Goal: Task Accomplishment & Management: Use online tool/utility

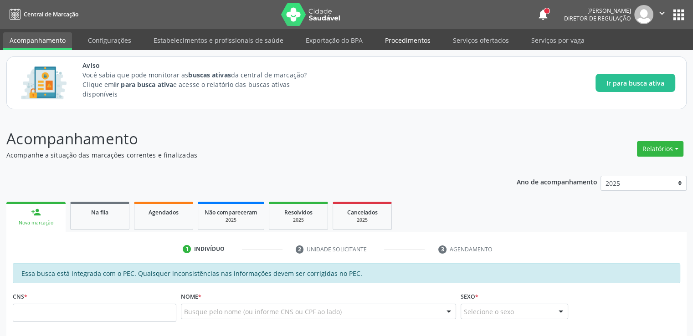
click at [402, 45] on link "Procedimentos" at bounding box center [408, 40] width 58 height 16
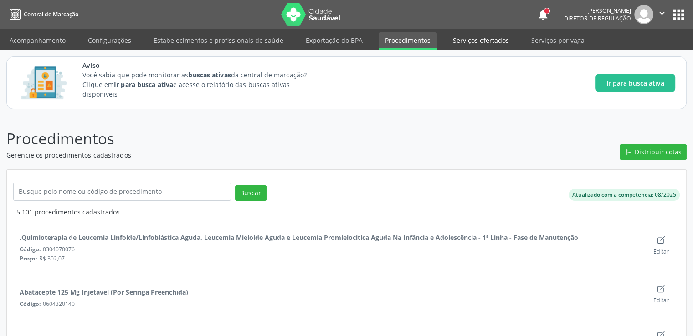
click at [480, 39] on link "Serviços ofertados" at bounding box center [481, 40] width 69 height 16
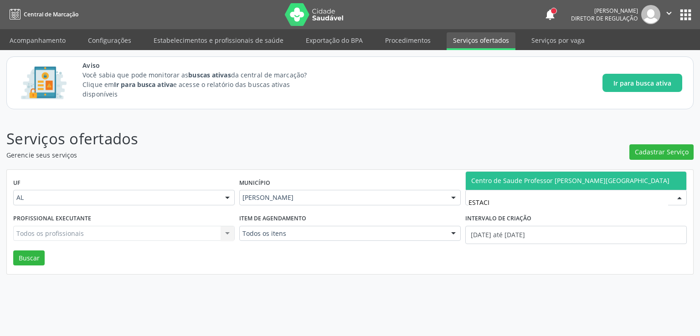
type input "ESTACIO"
click at [520, 174] on span "Centro de Saude Professor [PERSON_NAME][GEOGRAPHIC_DATA]" at bounding box center [576, 181] width 221 height 18
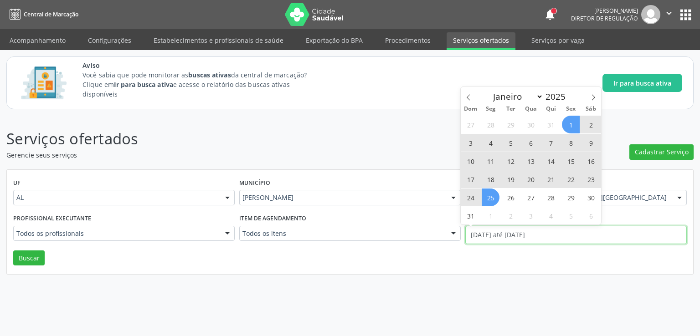
click at [537, 239] on input "[DATE] até [DATE]" at bounding box center [576, 235] width 222 height 18
click at [592, 95] on icon at bounding box center [593, 97] width 6 height 6
select select "8"
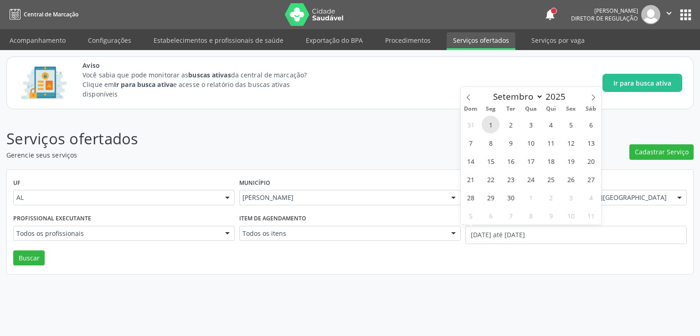
click at [490, 124] on span "1" at bounding box center [491, 125] width 18 height 18
type input "[DATE]"
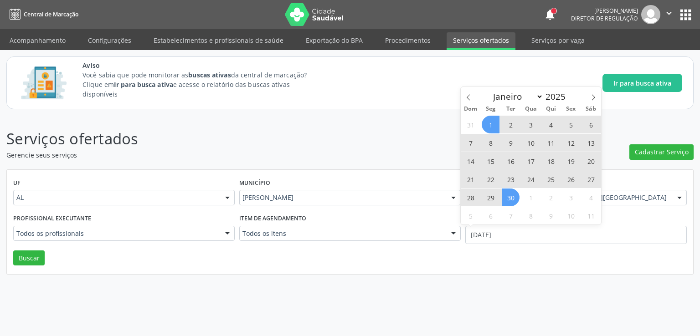
click at [510, 200] on span "30" at bounding box center [511, 198] width 18 height 18
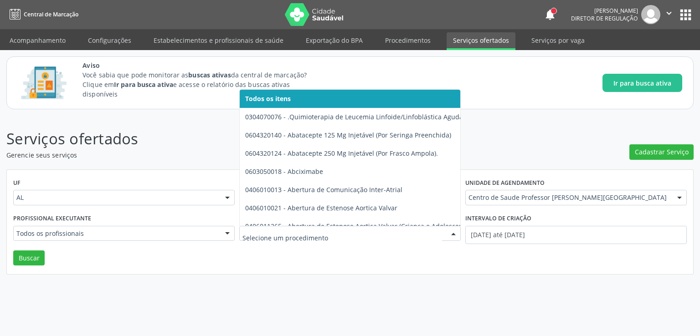
click at [303, 237] on div at bounding box center [350, 233] width 222 height 15
click at [31, 256] on button "Buscar" at bounding box center [28, 258] width 31 height 15
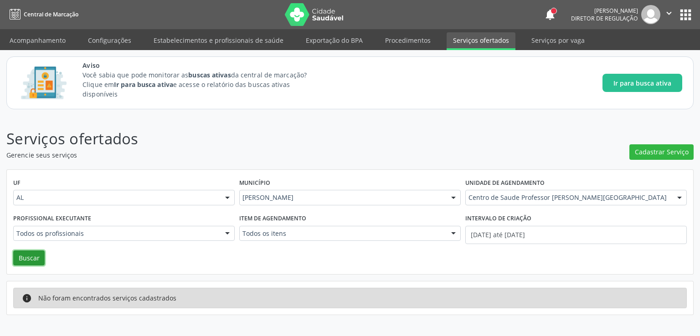
click at [26, 256] on button "Buscar" at bounding box center [28, 258] width 31 height 15
click at [534, 42] on link "Serviços por vaga" at bounding box center [558, 40] width 66 height 16
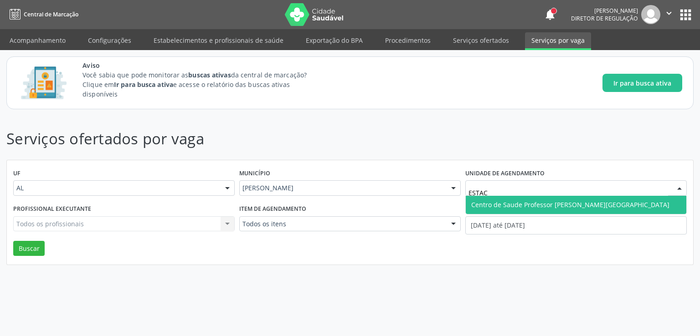
type input "ESTACI"
click at [511, 201] on span "Centro de Saude Professor [PERSON_NAME][GEOGRAPHIC_DATA]" at bounding box center [570, 205] width 198 height 9
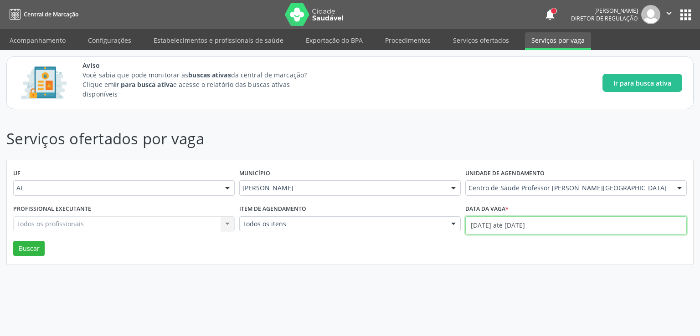
click at [490, 227] on input "[DATE] até [DATE]" at bounding box center [576, 225] width 222 height 18
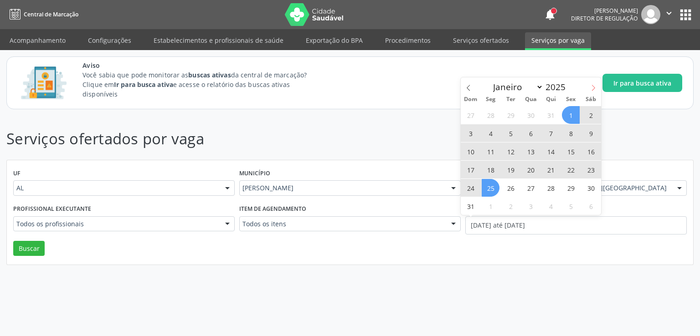
click at [590, 90] on icon at bounding box center [593, 88] width 6 height 6
select select "8"
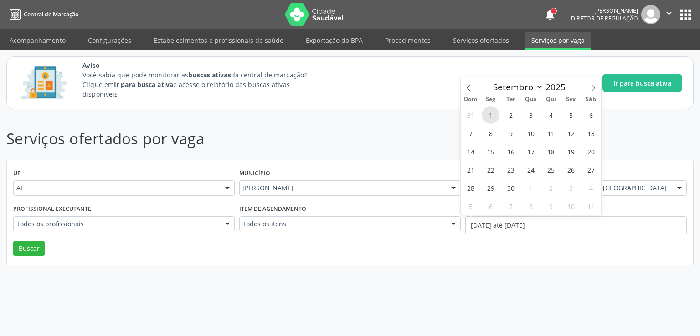
click at [492, 113] on span "1" at bounding box center [491, 115] width 18 height 18
type input "[DATE]"
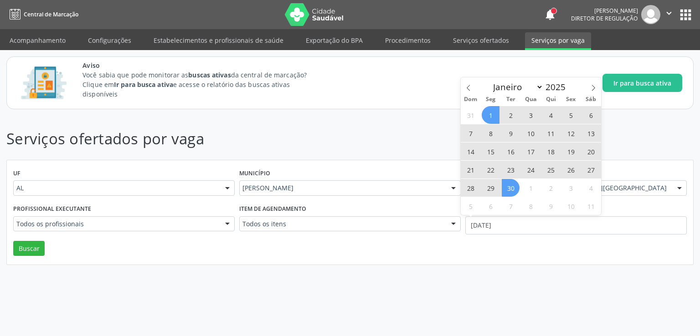
click at [512, 186] on span "30" at bounding box center [511, 188] width 18 height 18
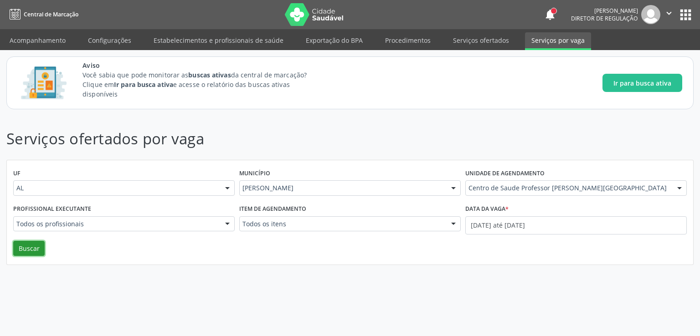
click at [26, 253] on button "Buscar" at bounding box center [28, 248] width 31 height 15
click at [553, 41] on link "Serviços por vaga" at bounding box center [558, 41] width 66 height 18
